Goal: Find specific page/section

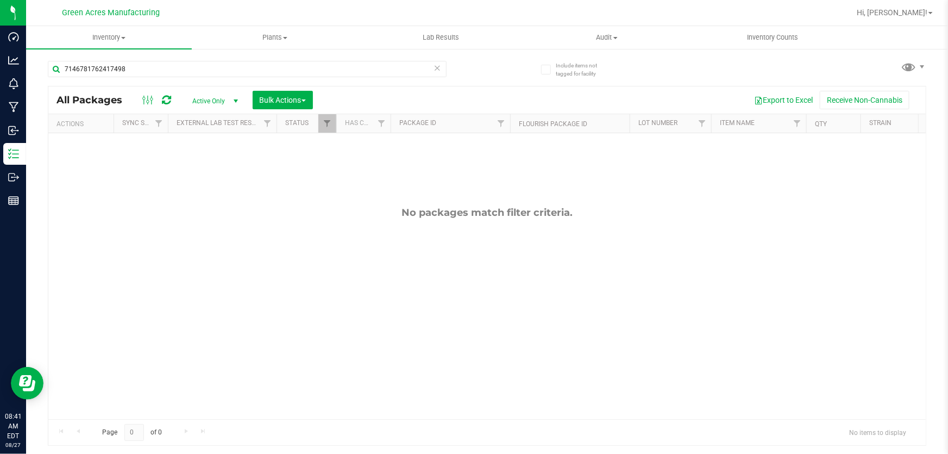
click at [477, 284] on div "No packages match filter criteria." at bounding box center [486, 312] width 877 height 359
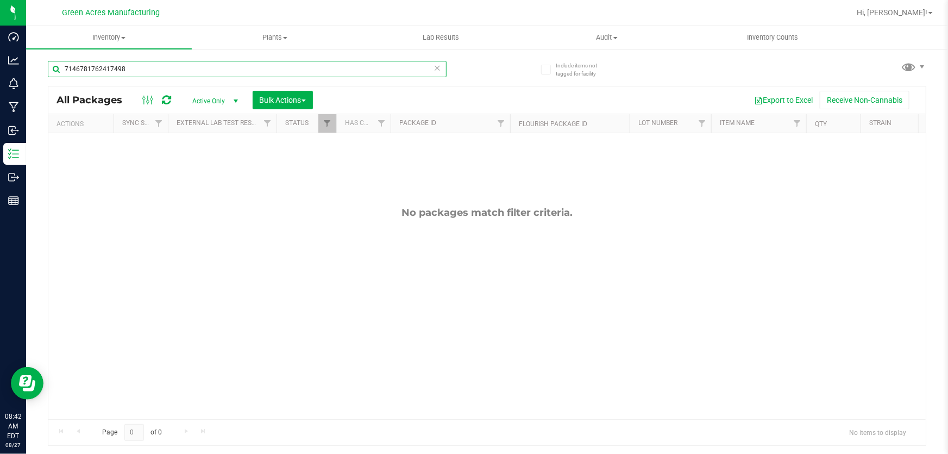
click at [197, 64] on input "7146781762417498" at bounding box center [247, 69] width 399 height 16
click at [196, 64] on input "7146781762417498" at bounding box center [247, 69] width 399 height 16
click at [196, 61] on input "7146781762417498" at bounding box center [247, 69] width 399 height 16
paste input "GA-250827-ETH-HYB-D-THCA25"
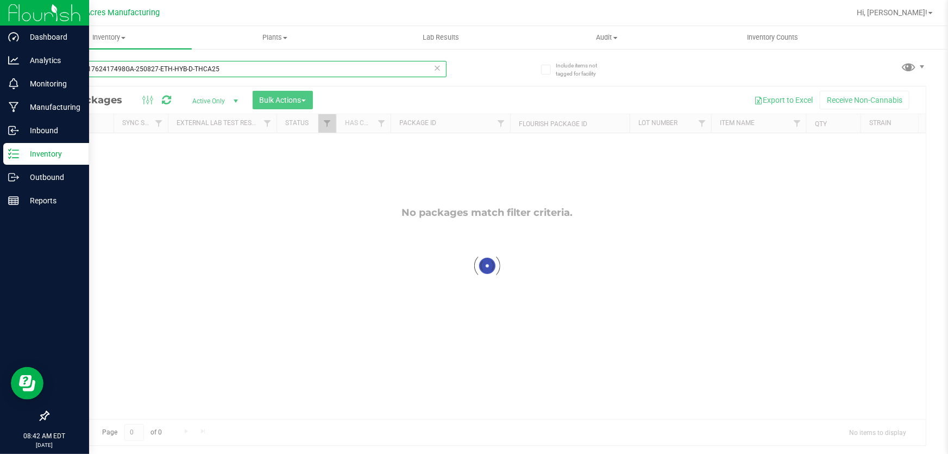
drag, startPoint x: 123, startPoint y: 68, endPoint x: 88, endPoint y: 10, distance: 67.3
click at [12, 65] on div "Dashboard Analytics Monitoring Manufacturing Inbound Inventory Outbound Reports…" at bounding box center [474, 227] width 948 height 454
type input "GA-250827-ETH-HYB-D-THCA25"
